Goal: Task Accomplishment & Management: Use online tool/utility

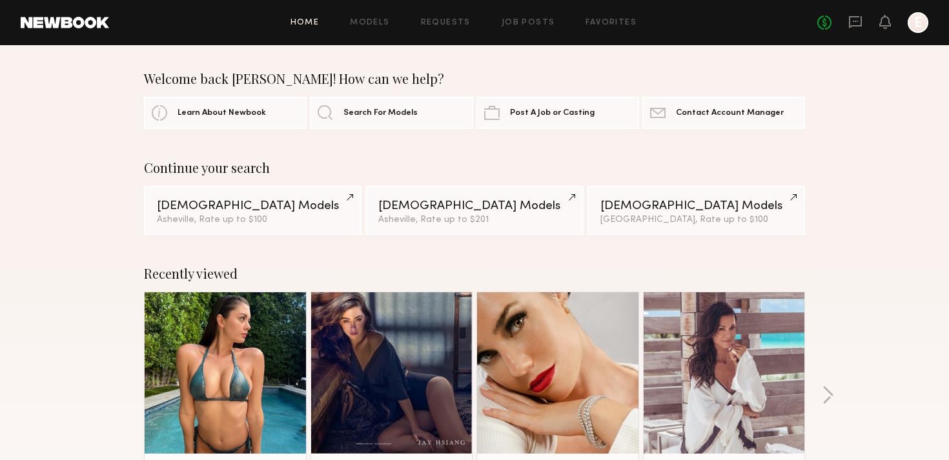
click at [520, 17] on div "Home Models Requests Job Posts Favorites Sign Out No fees up to $5,000 E" at bounding box center [518, 22] width 819 height 21
click at [518, 24] on link "Job Posts" at bounding box center [528, 23] width 54 height 8
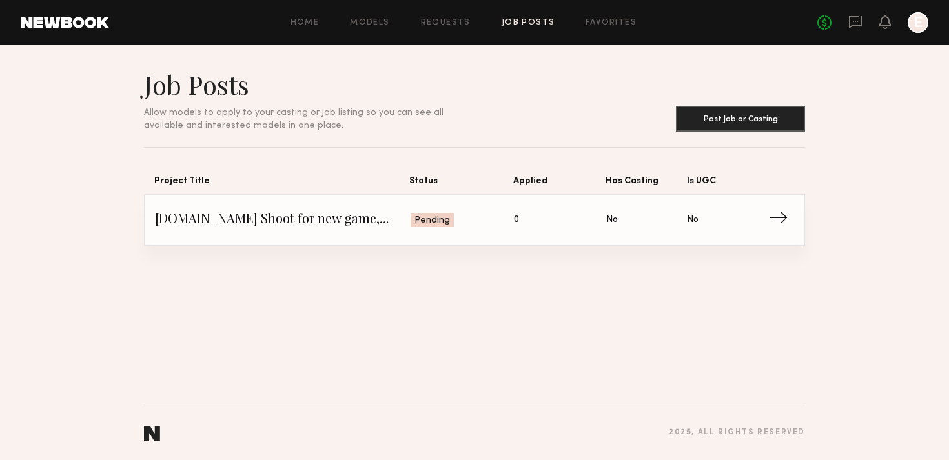
click at [778, 210] on span "→" at bounding box center [782, 219] width 26 height 19
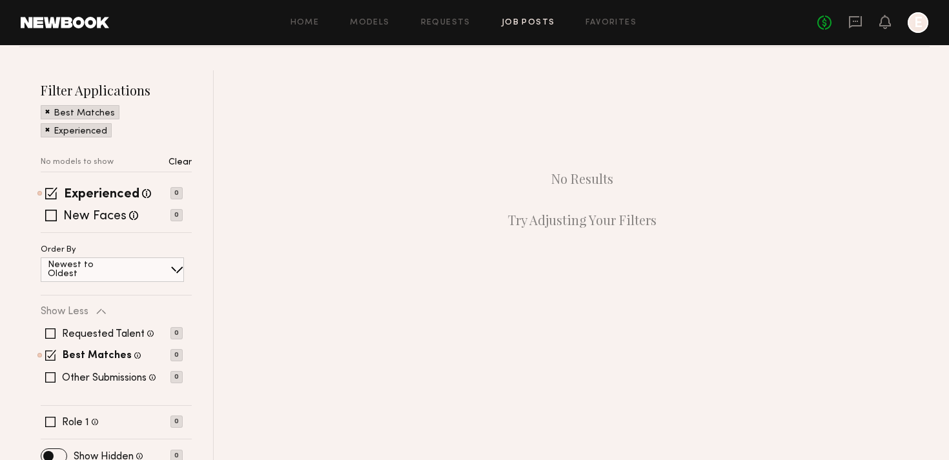
scroll to position [209, 0]
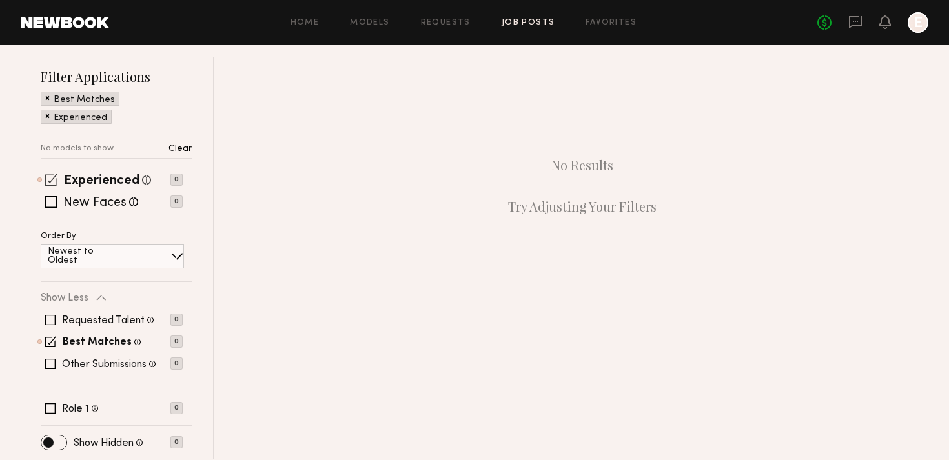
click at [52, 177] on span at bounding box center [51, 180] width 12 height 12
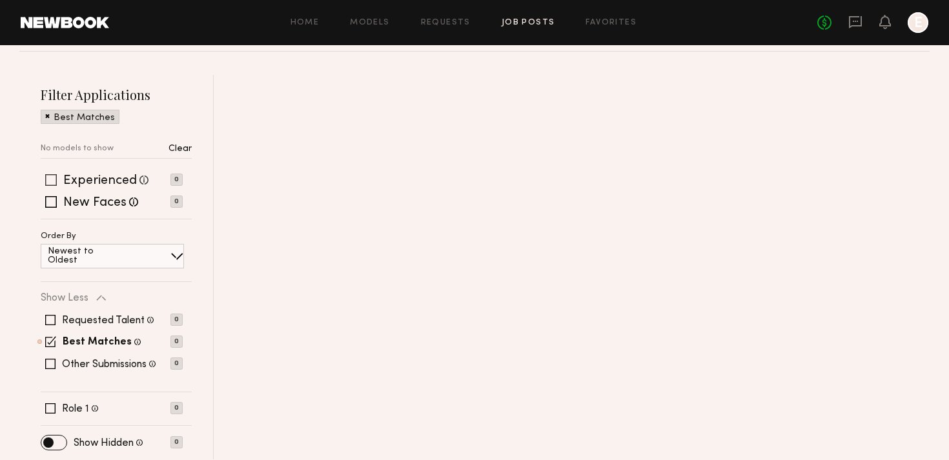
scroll to position [191, 0]
click at [59, 440] on span at bounding box center [53, 443] width 25 height 14
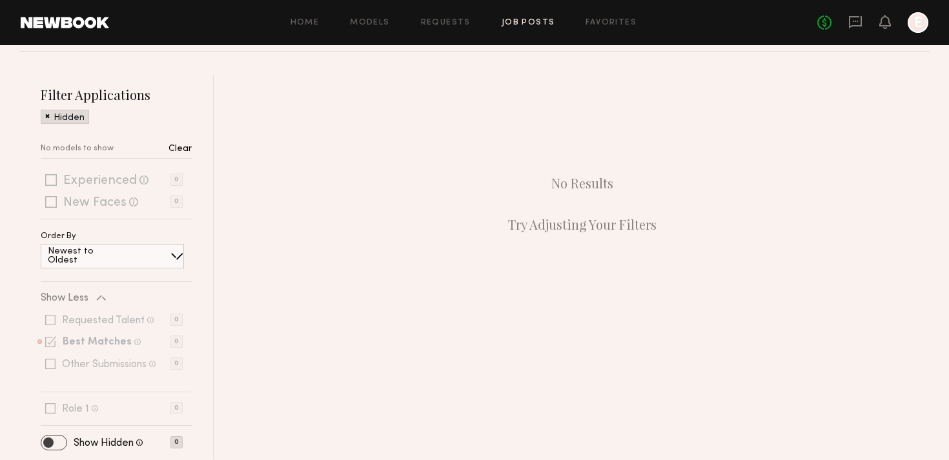
click at [43, 440] on span at bounding box center [53, 443] width 25 height 14
